Goal: Transaction & Acquisition: Purchase product/service

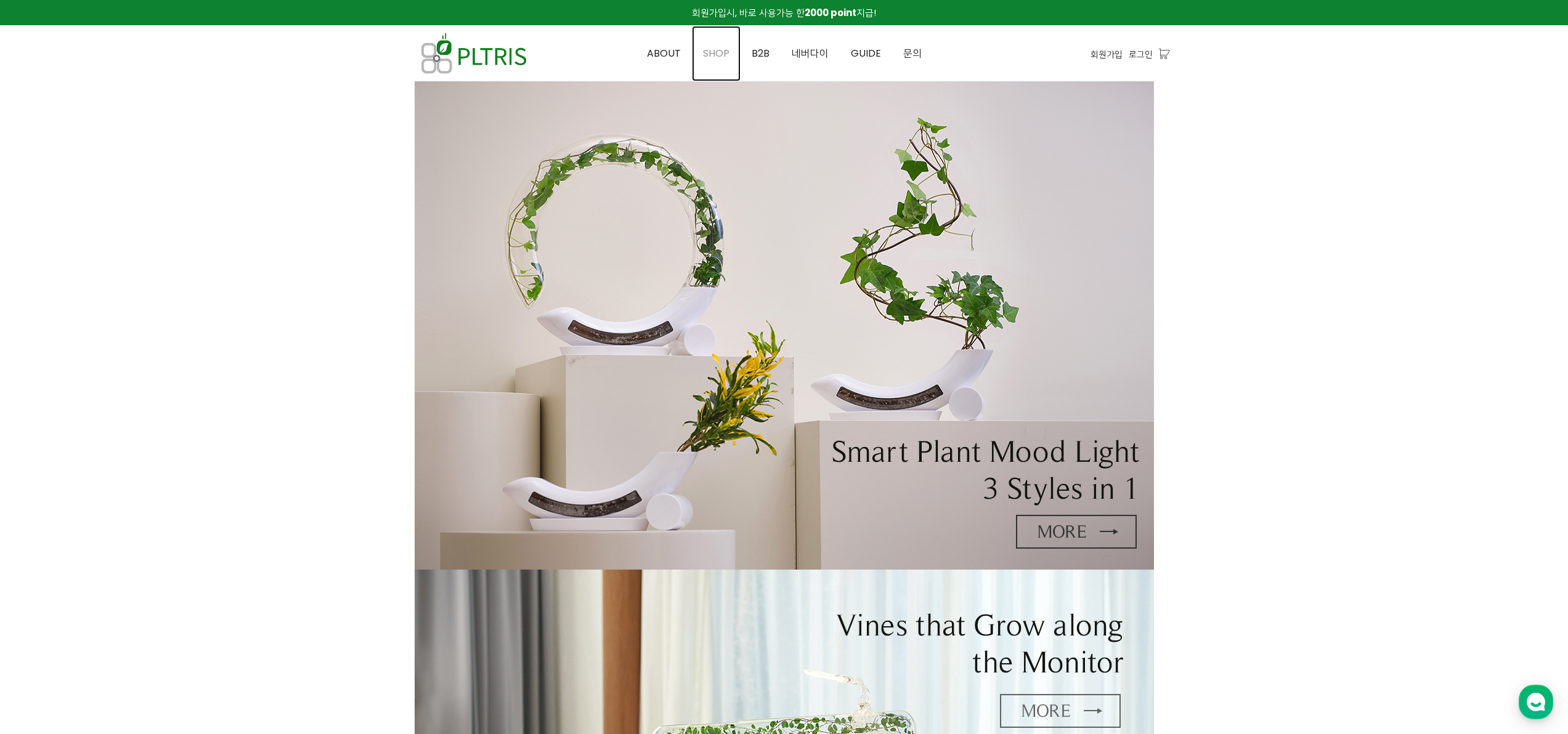
click at [714, 60] on link "SHOP" at bounding box center [717, 53] width 49 height 55
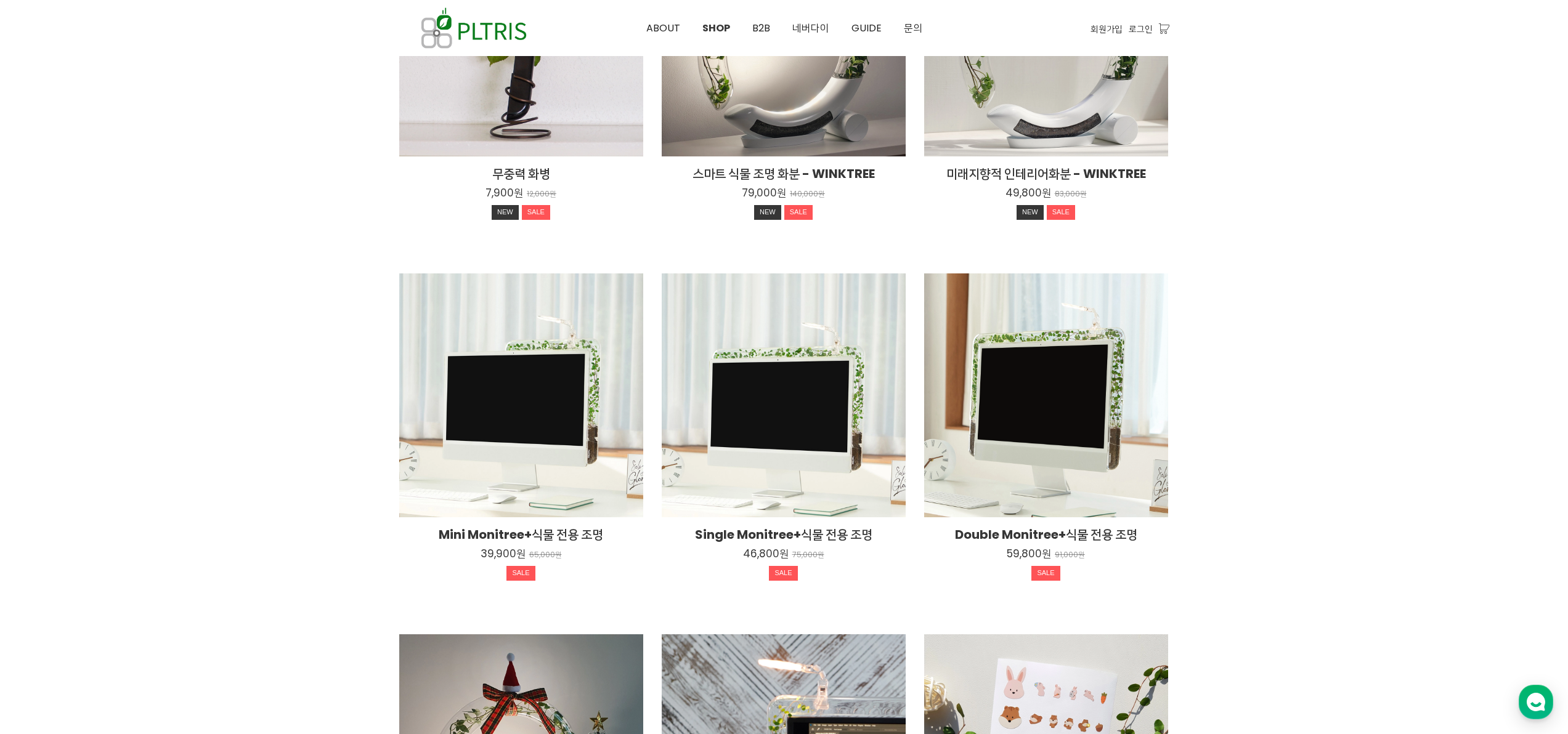
scroll to position [443, 0]
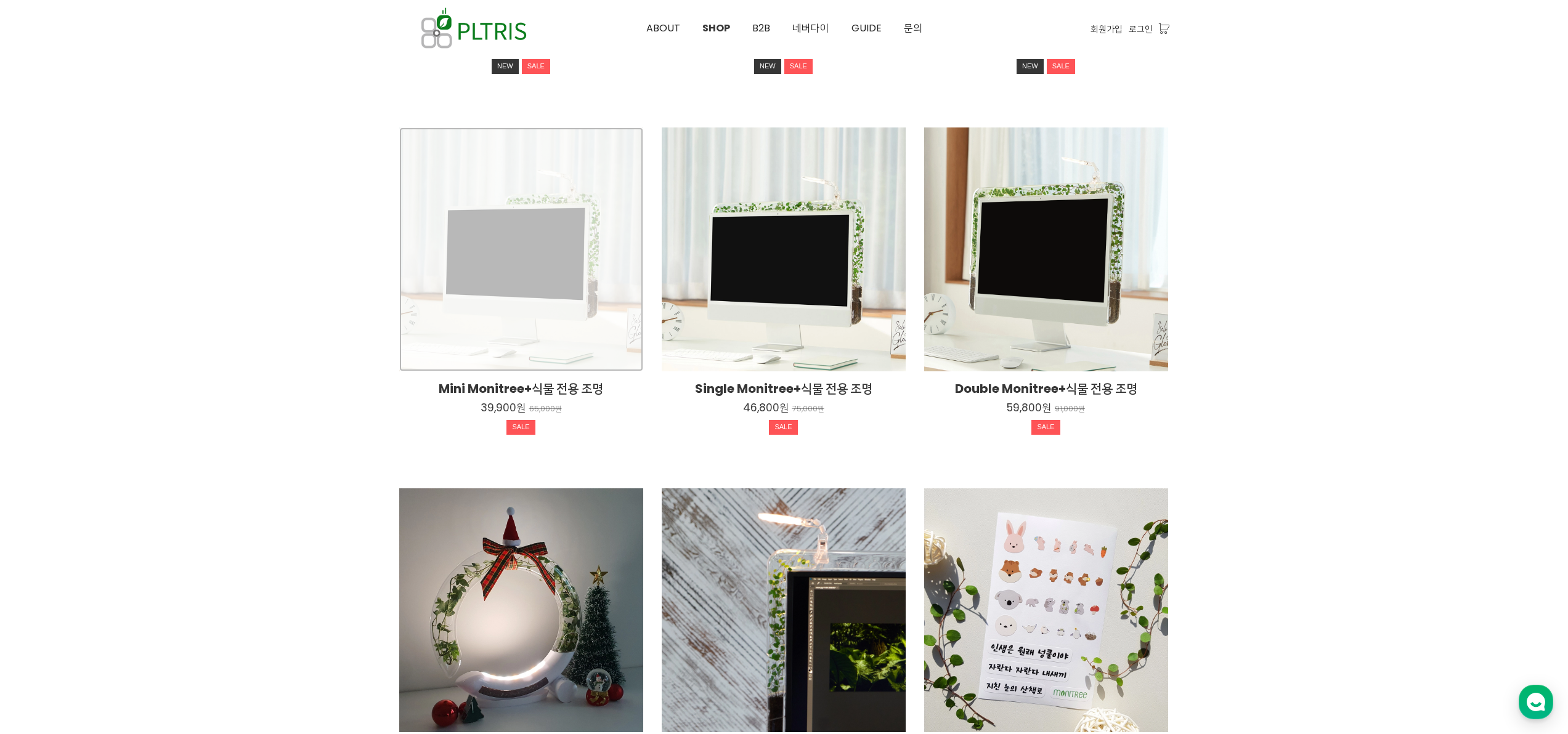
click at [431, 245] on div "Mini Monitree+식물 전용 조명 39,900원 65,000원 SALE" at bounding box center [521, 250] width 244 height 244
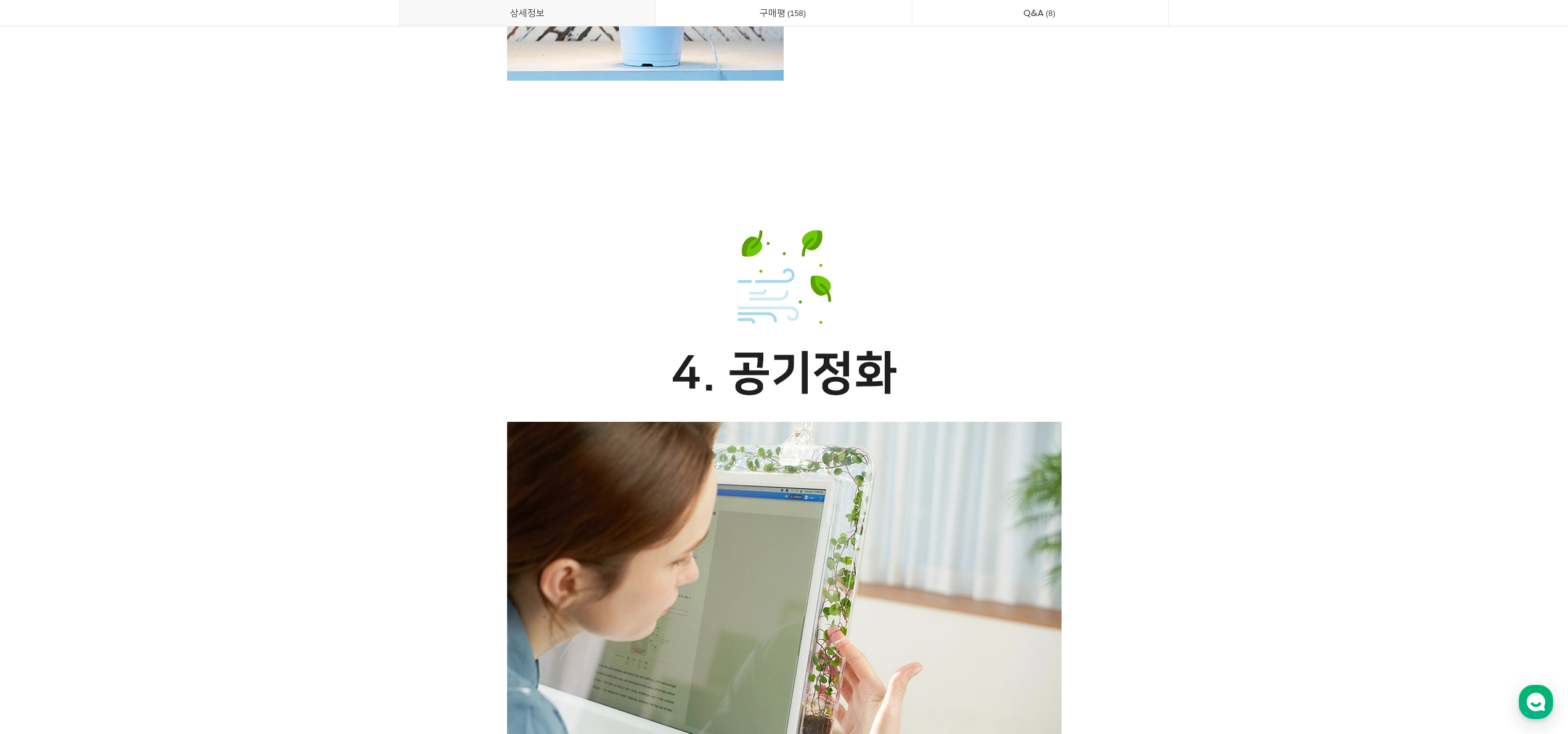
scroll to position [21439, 0]
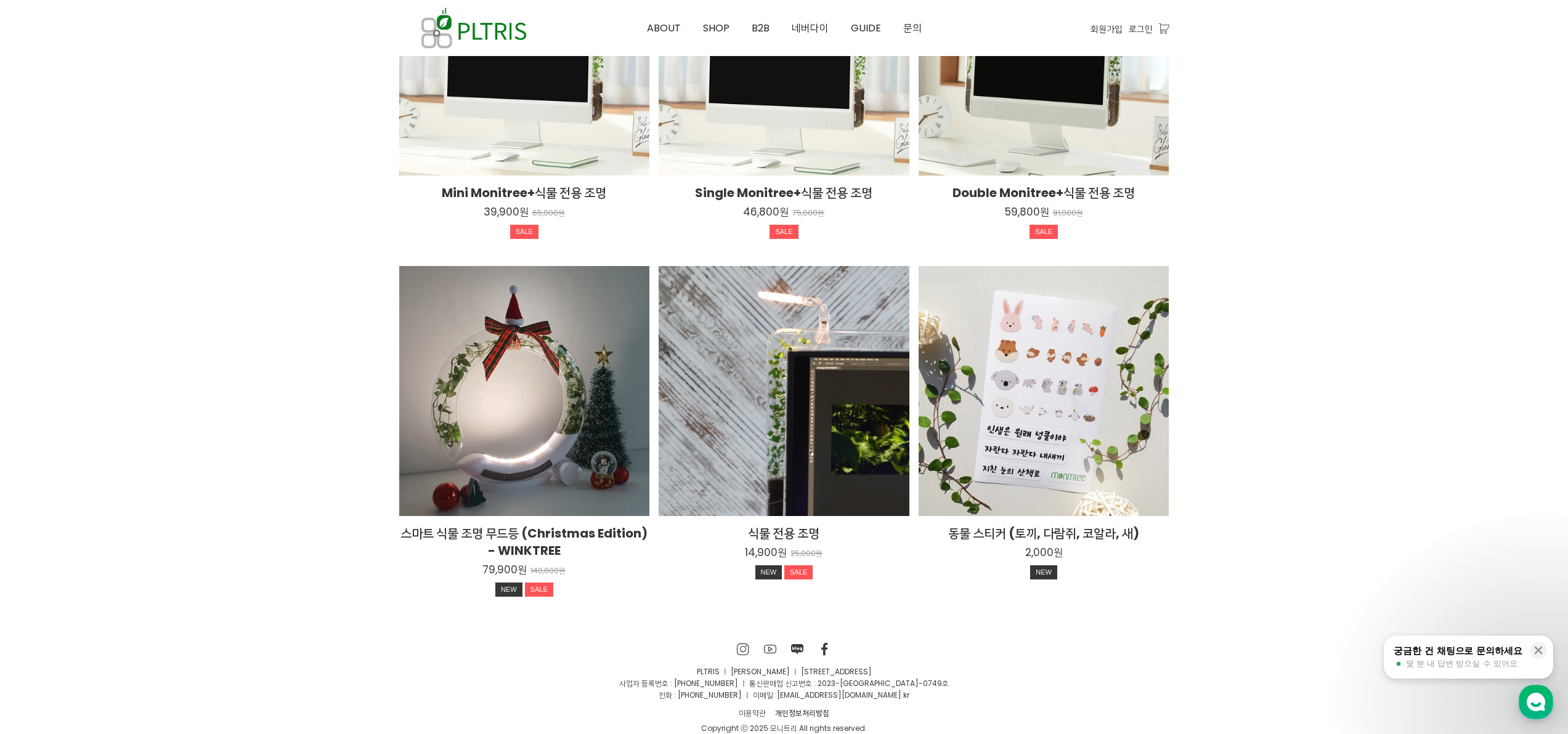
scroll to position [2118, 0]
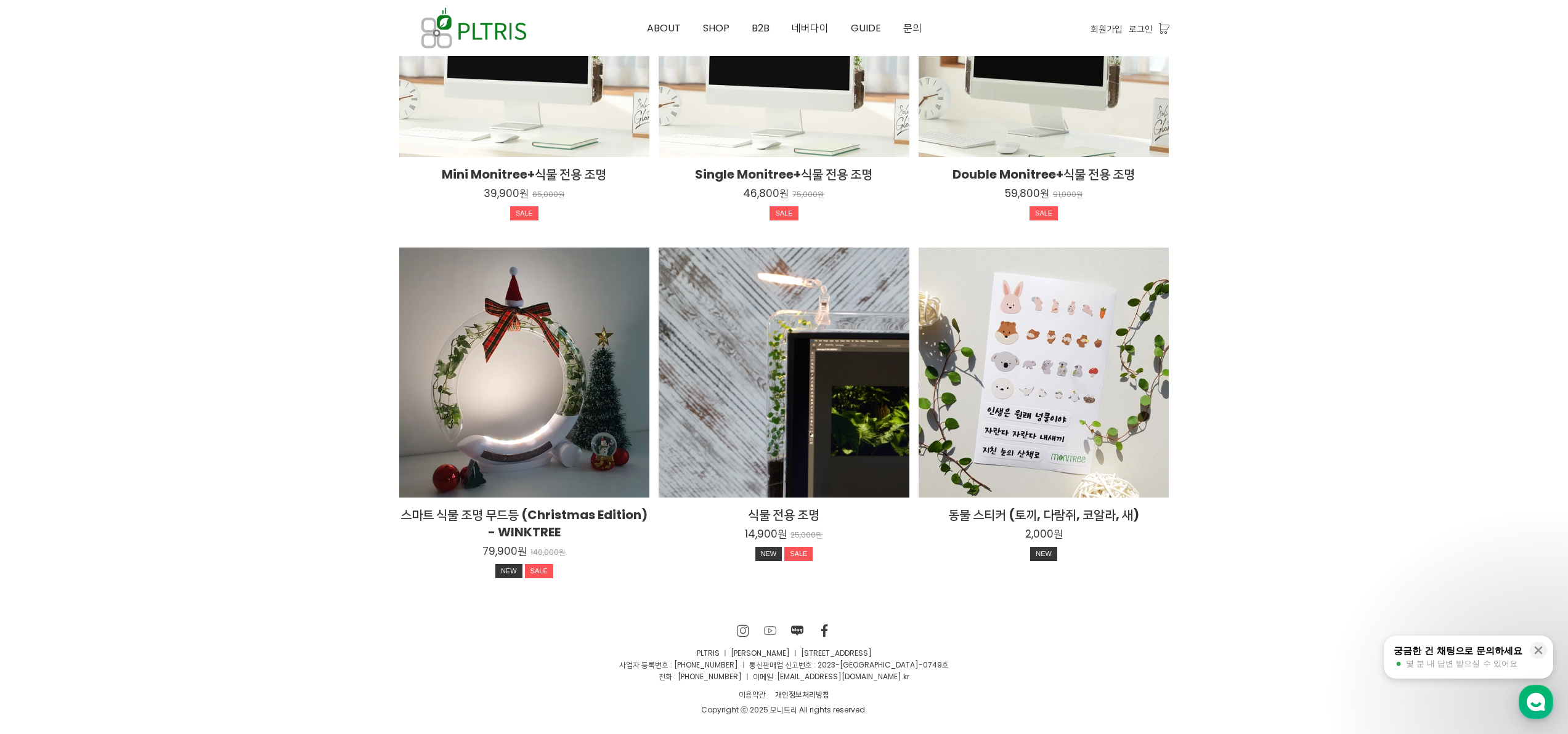
click at [770, 631] on icon at bounding box center [770, 630] width 13 height 12
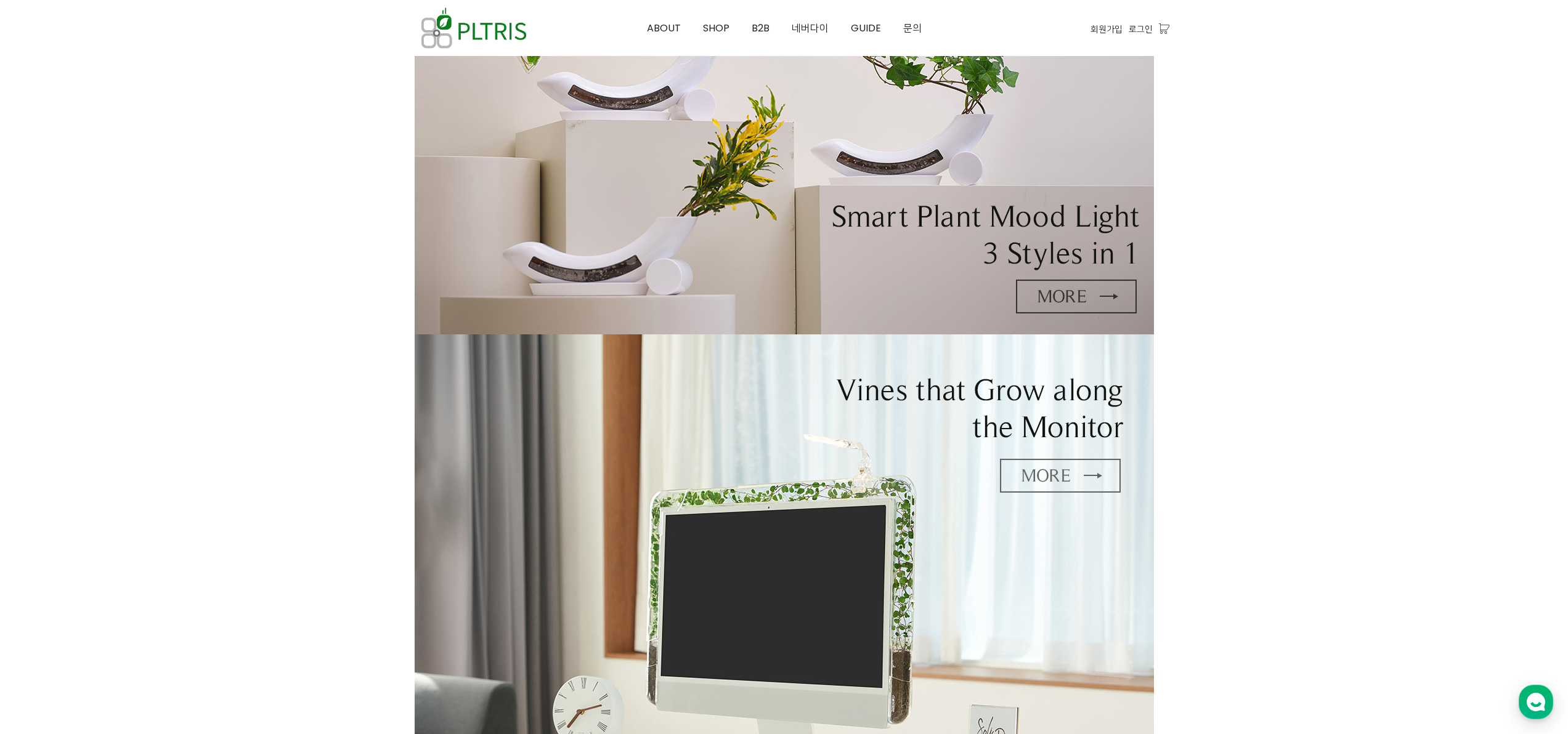
scroll to position [0, 0]
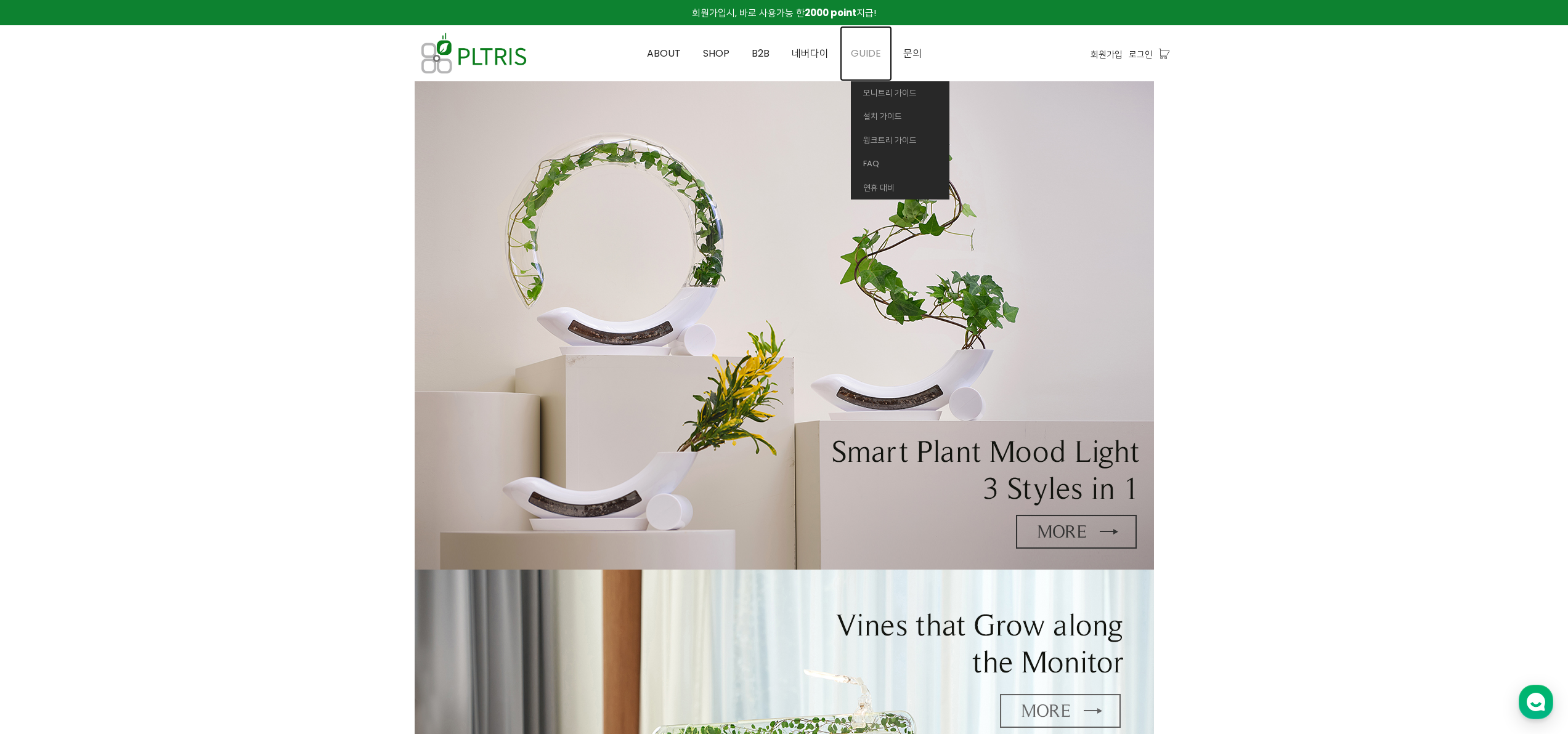
click at [869, 57] on span "GUIDE" at bounding box center [866, 53] width 30 height 14
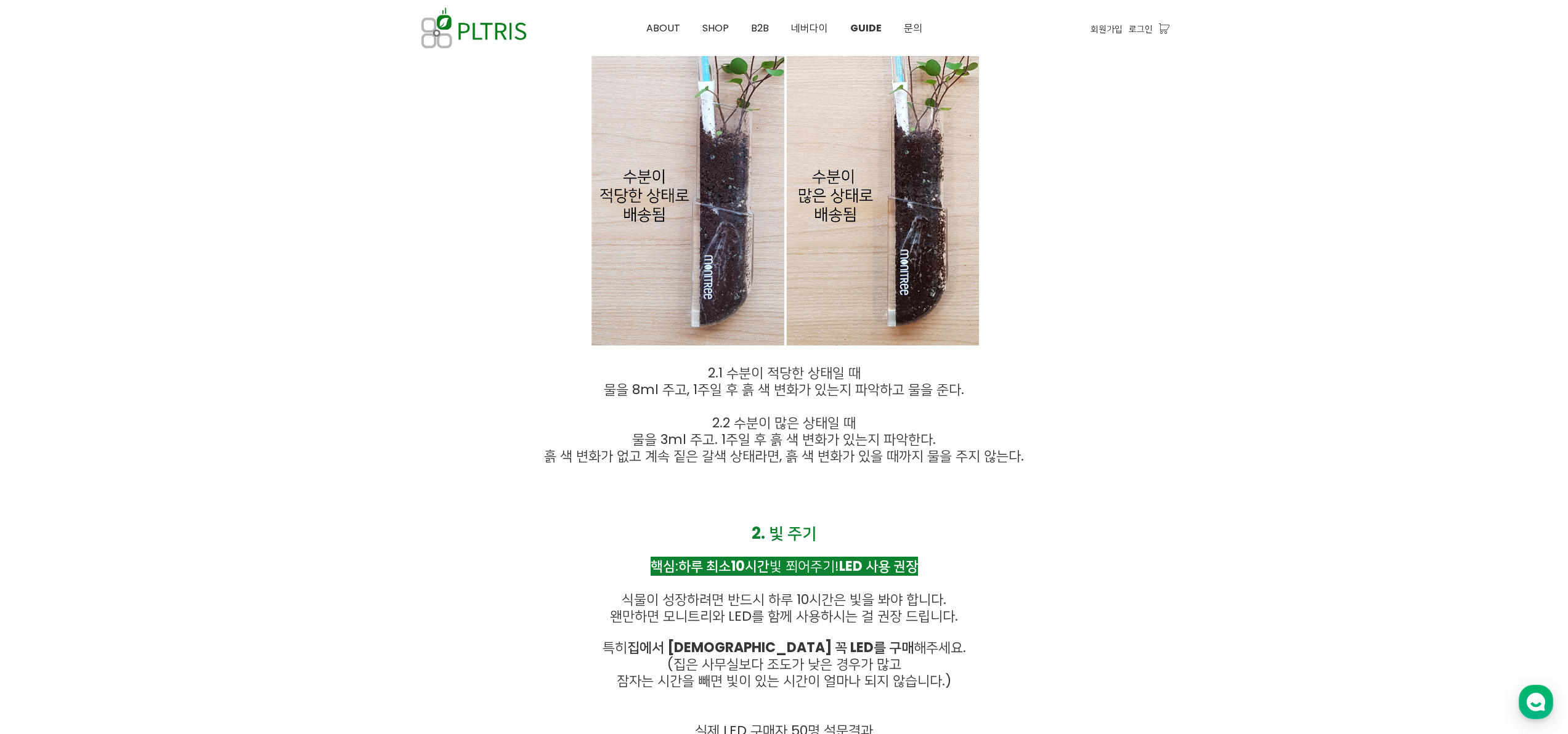
scroll to position [3444, 0]
